Goal: Transaction & Acquisition: Purchase product/service

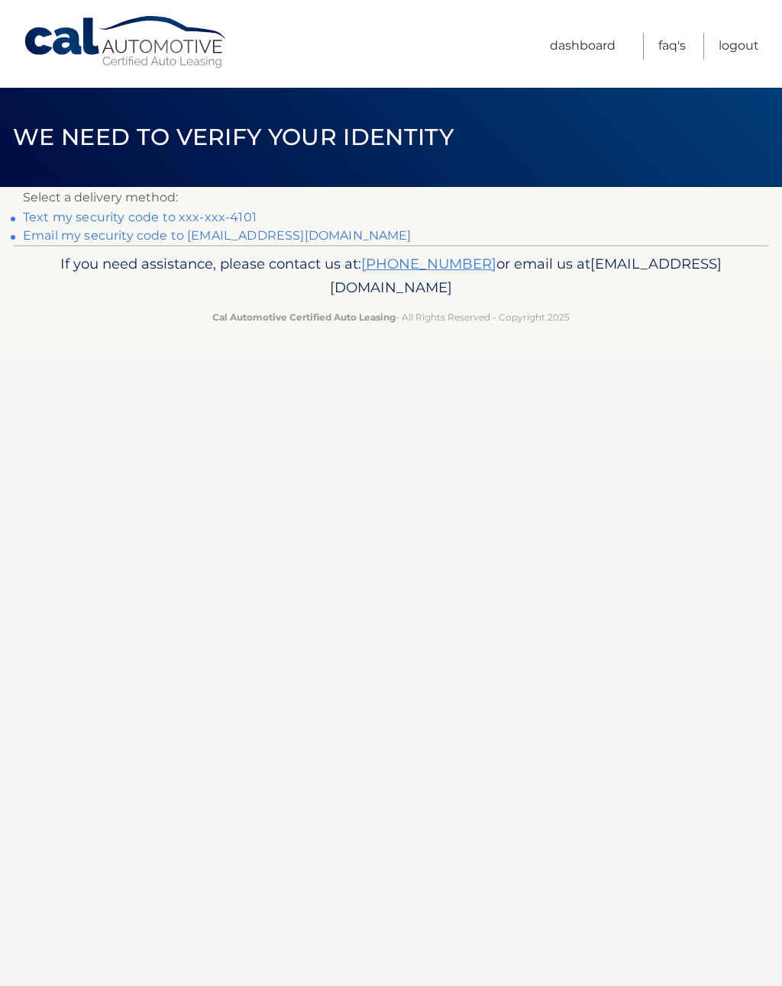
click at [134, 210] on link "Text my security code to xxx-xxx-4101" at bounding box center [140, 217] width 234 height 15
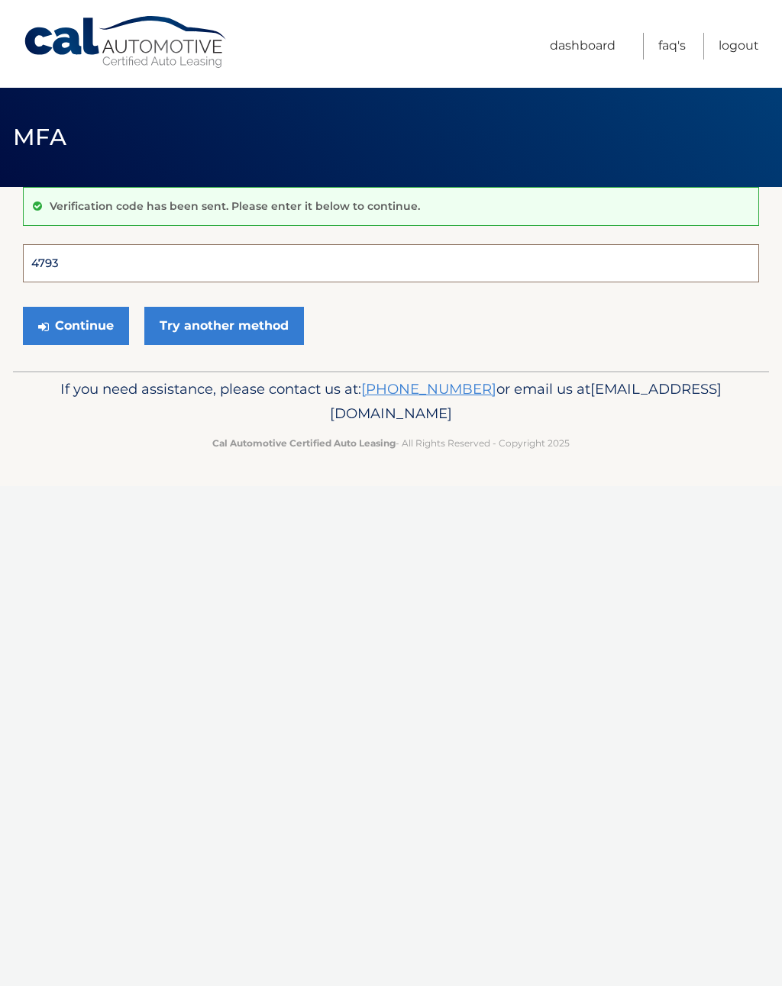
type input "479300"
click at [76, 325] on button "Continue" at bounding box center [76, 326] width 106 height 38
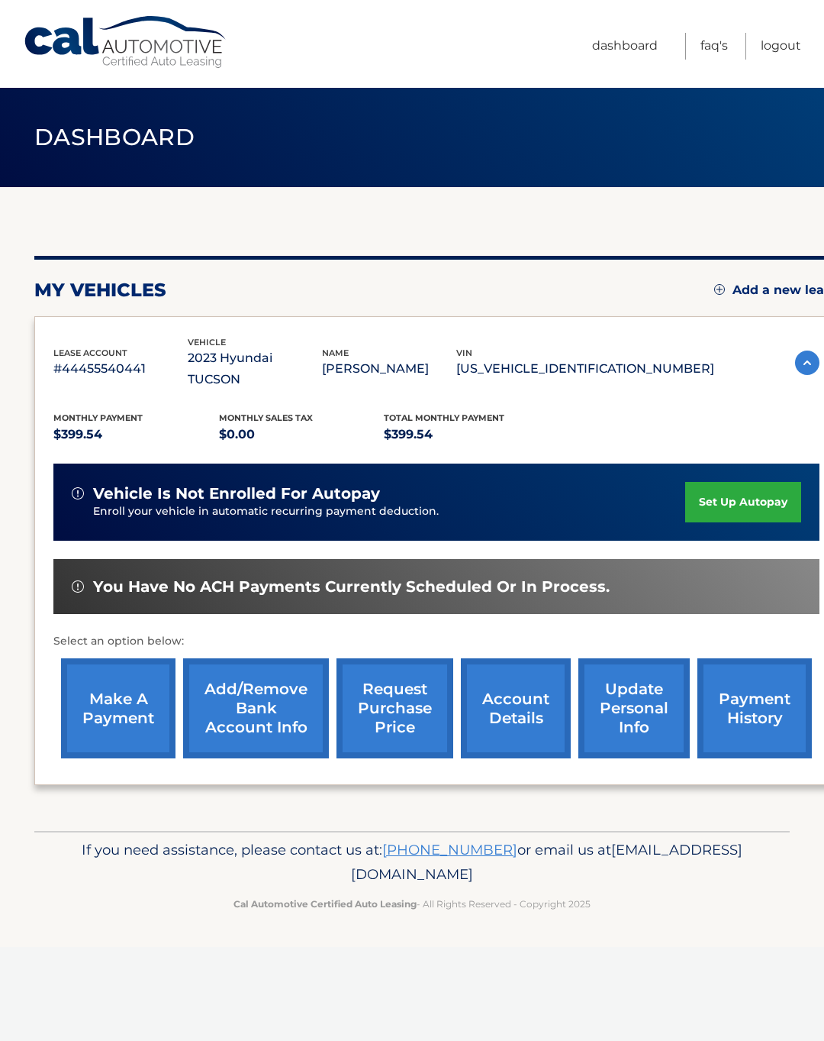
click at [123, 702] on link "make a payment" at bounding box center [118, 708] width 115 height 100
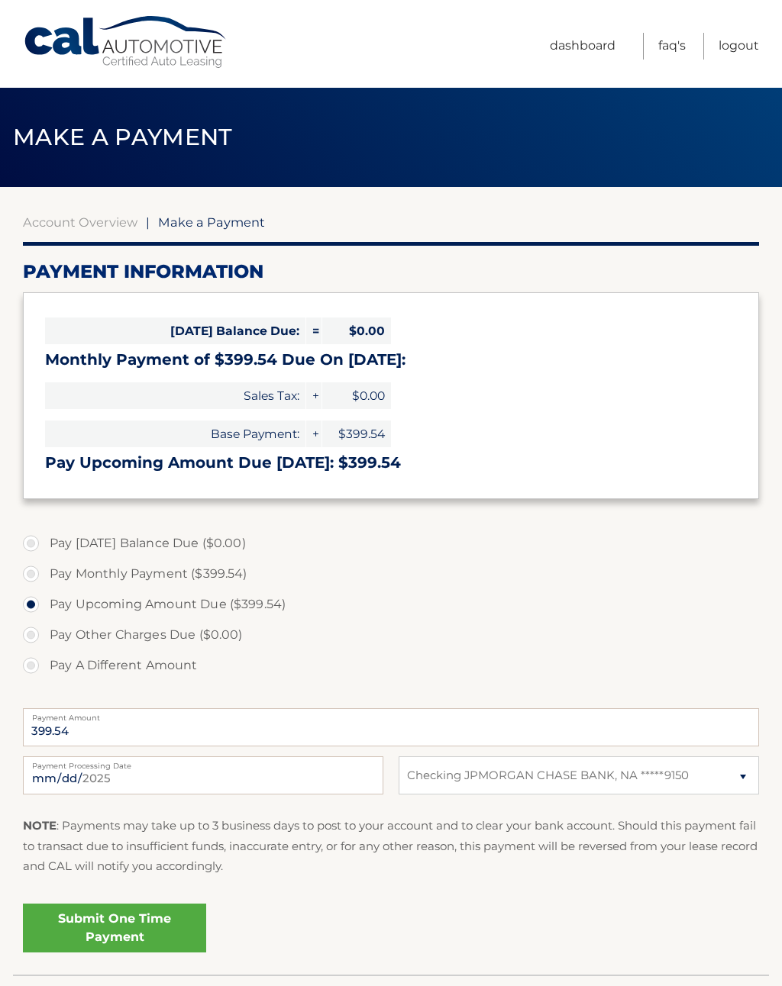
select select "MWFkMGY2MDQtZTNmOC00NWIwLWE0ODktNTg0NTg2OTlmYTdi"
click at [169, 915] on link "Submit One Time Payment" at bounding box center [114, 928] width 183 height 49
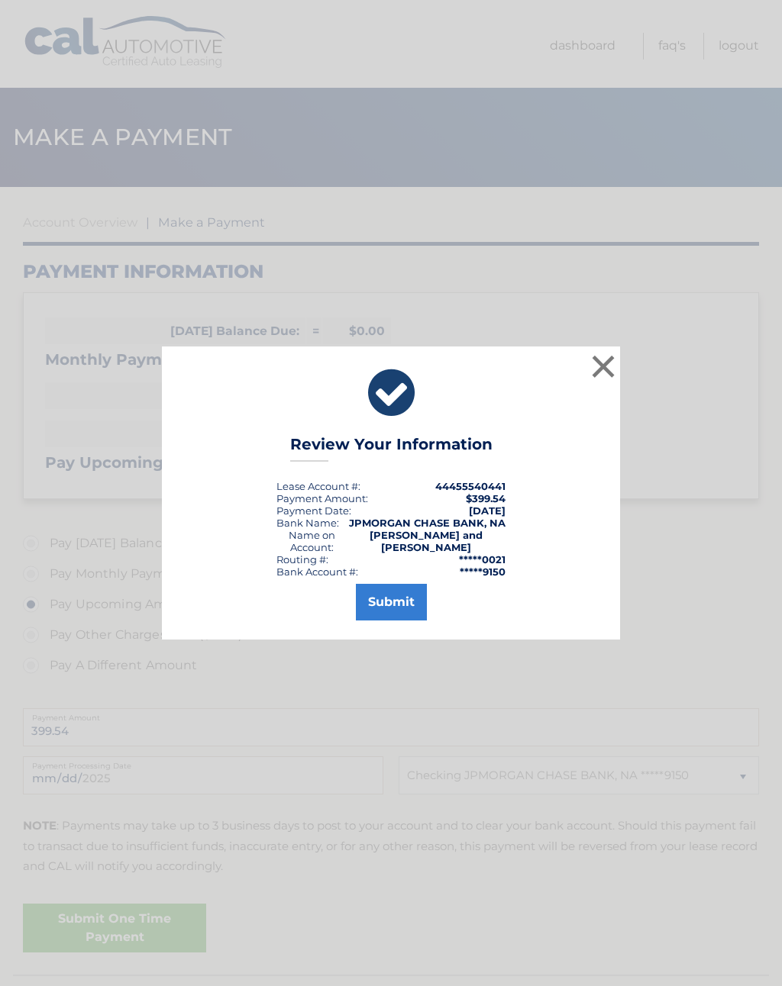
click at [402, 608] on button "Submit" at bounding box center [391, 602] width 71 height 37
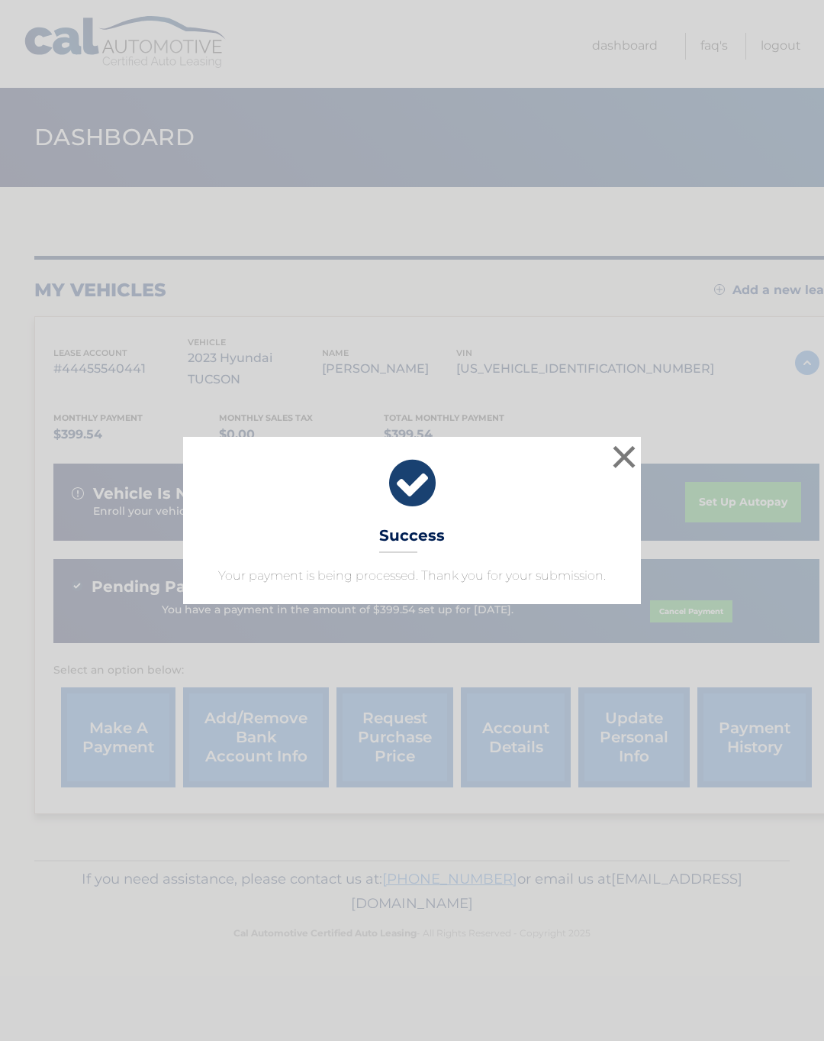
click at [637, 441] on button "×" at bounding box center [624, 456] width 31 height 31
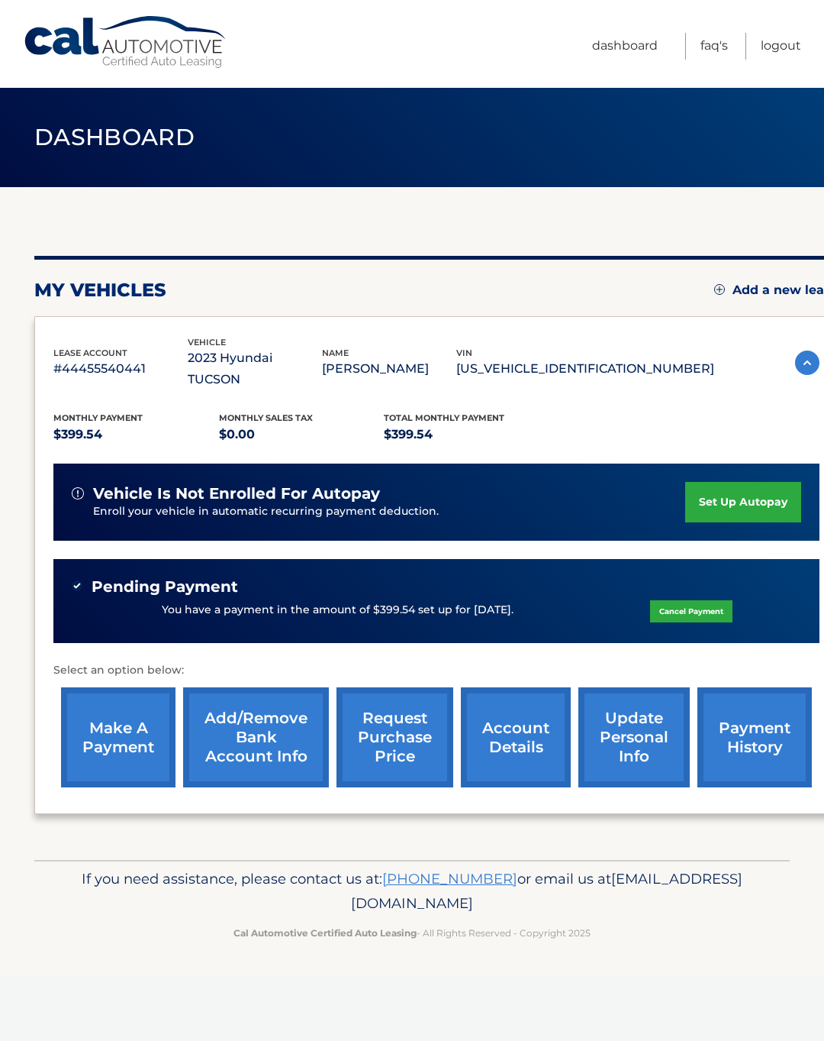
click at [784, 41] on link "Logout" at bounding box center [781, 46] width 40 height 27
